Goal: Communication & Community: Answer question/provide support

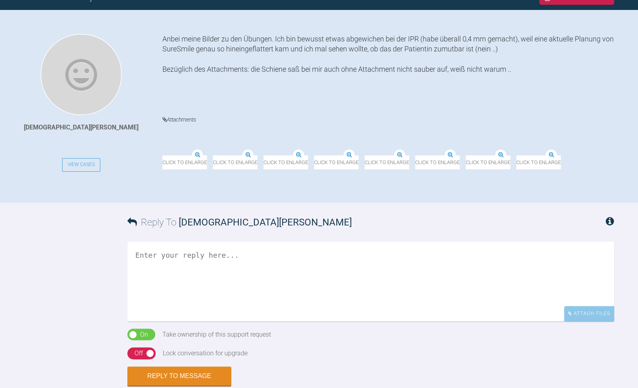
scroll to position [245, 0]
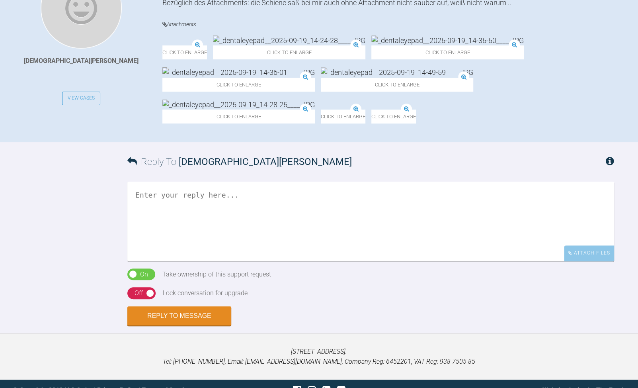
click at [188, 272] on textarea at bounding box center [370, 253] width 487 height 80
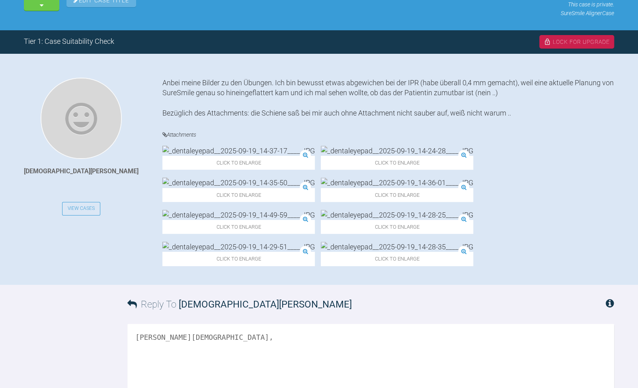
scroll to position [126, 0]
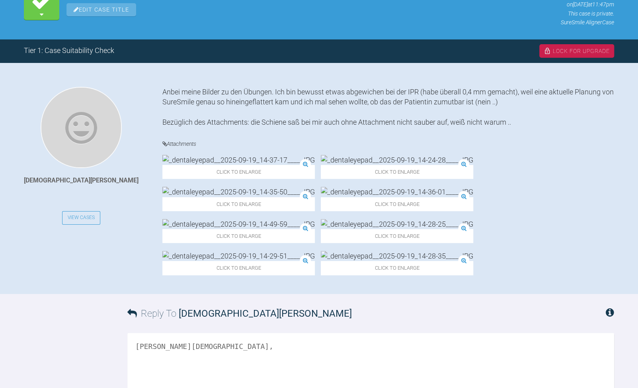
click at [315, 219] on img at bounding box center [238, 224] width 153 height 10
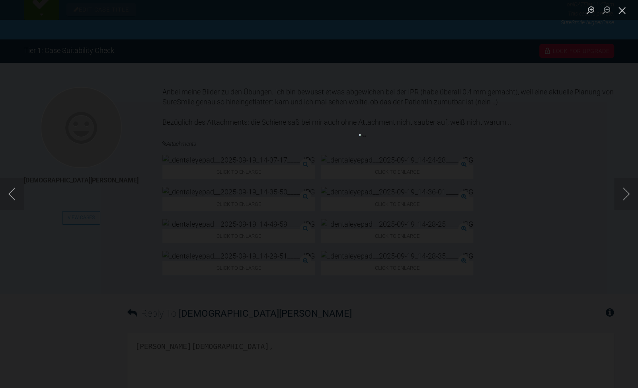
click at [622, 14] on button "Close lightbox" at bounding box center [622, 10] width 16 height 14
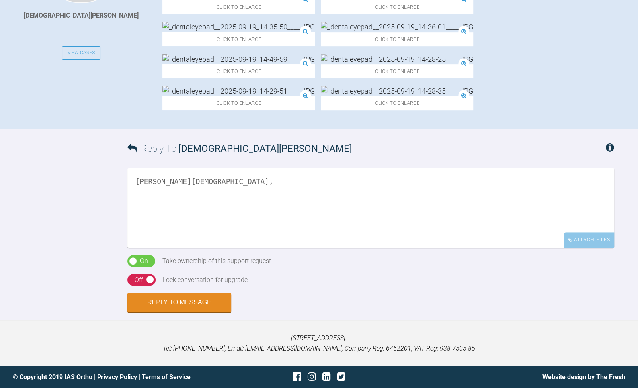
scroll to position [325, 0]
click at [180, 204] on textarea "[PERSON_NAME][DEMOGRAPHIC_DATA]," at bounding box center [370, 208] width 487 height 80
click at [164, 199] on textarea "[PERSON_NAME][DEMOGRAPHIC_DATA]," at bounding box center [370, 208] width 487 height 80
click at [204, 182] on textarea "[PERSON_NAME][DEMOGRAPHIC_DATA]," at bounding box center [370, 208] width 487 height 80
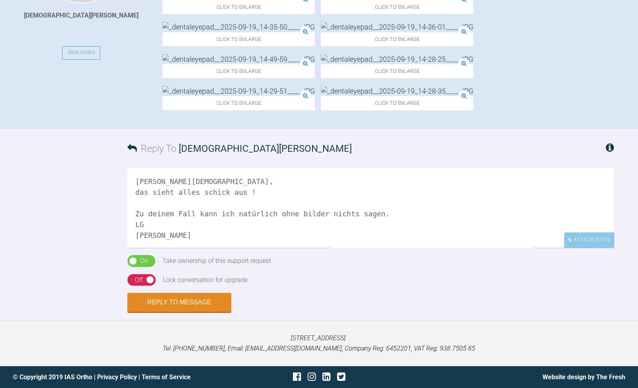
type textarea "[PERSON_NAME][DEMOGRAPHIC_DATA], das sieht alles schick aus ! Zu deinem Fall ka…"
click at [145, 261] on div "On" at bounding box center [144, 261] width 8 height 10
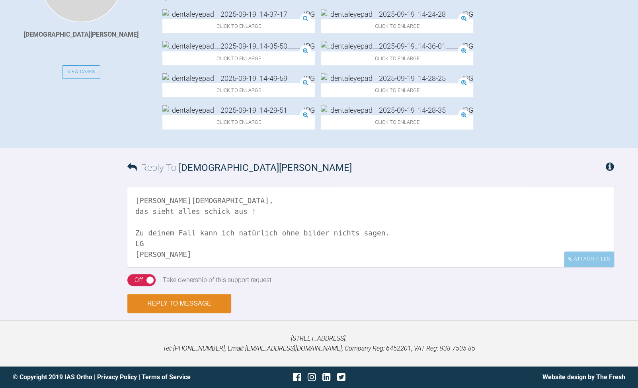
click at [180, 303] on button "Reply to Message" at bounding box center [179, 303] width 104 height 19
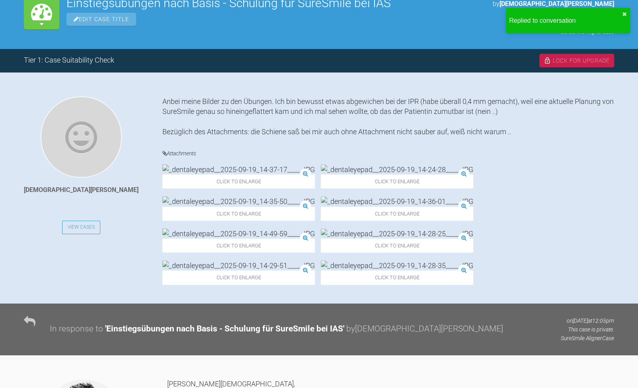
scroll to position [112, 0]
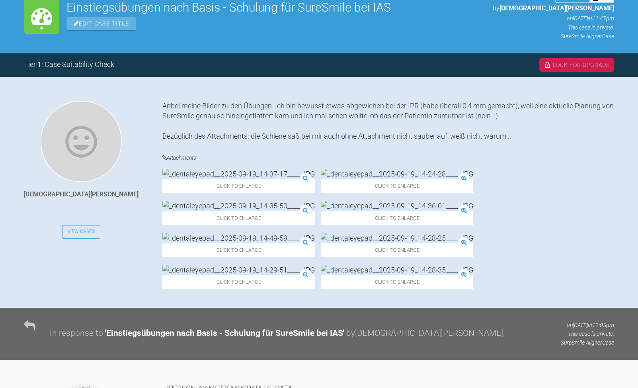
click at [321, 243] on img at bounding box center [397, 238] width 153 height 10
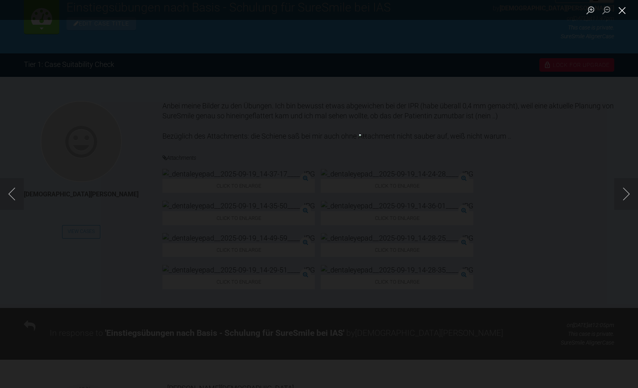
click at [616, 12] on button "Close lightbox" at bounding box center [622, 10] width 16 height 14
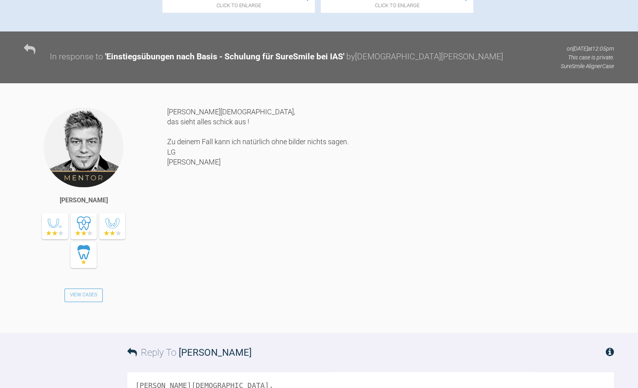
scroll to position [388, 0]
